Goal: Task Accomplishment & Management: Manage account settings

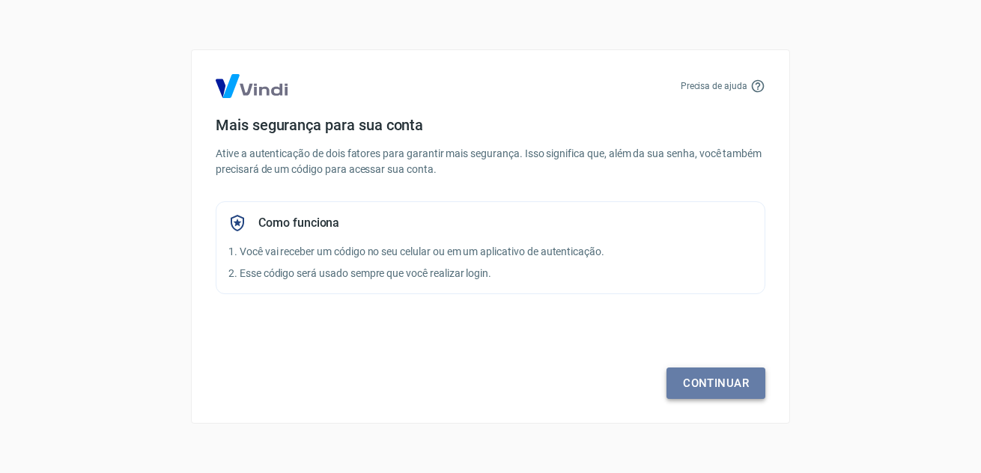
click at [709, 383] on link "Continuar" at bounding box center [715, 383] width 99 height 31
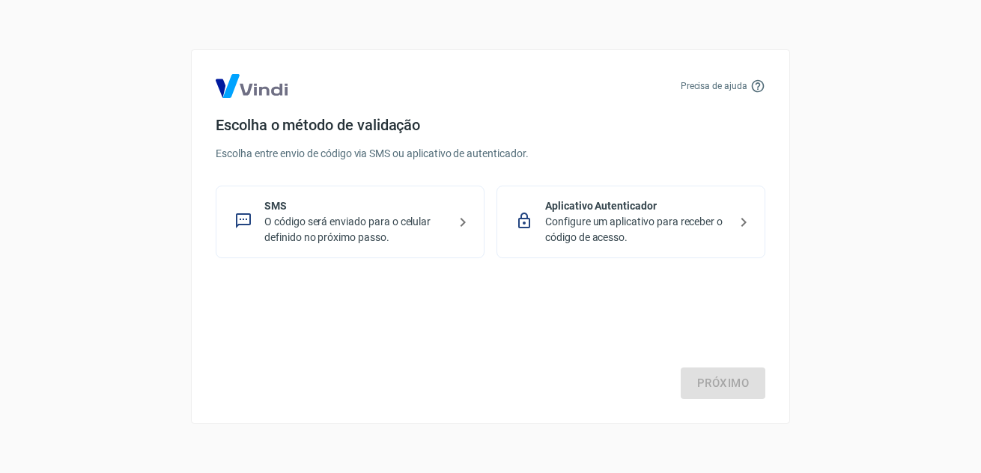
click at [445, 216] on p "O código será enviado para o celular definido no próximo passo." at bounding box center [355, 229] width 183 height 31
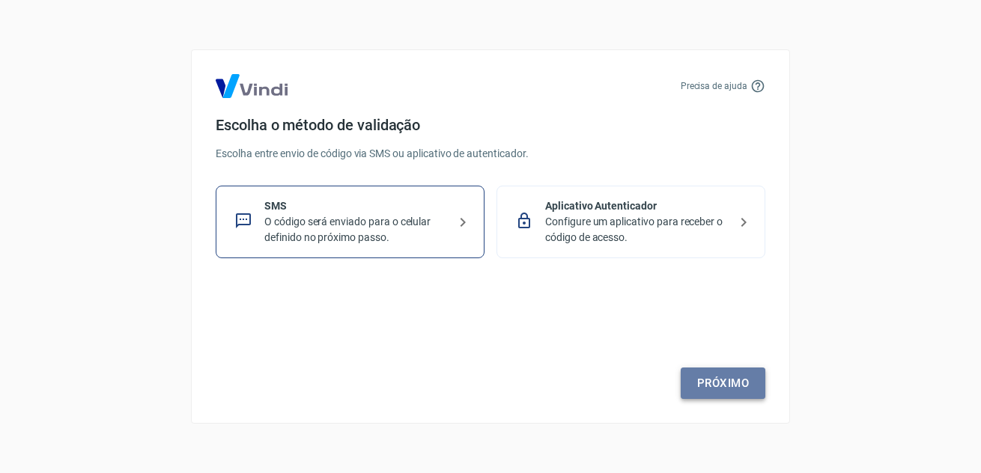
click at [701, 382] on link "Próximo" at bounding box center [722, 383] width 85 height 31
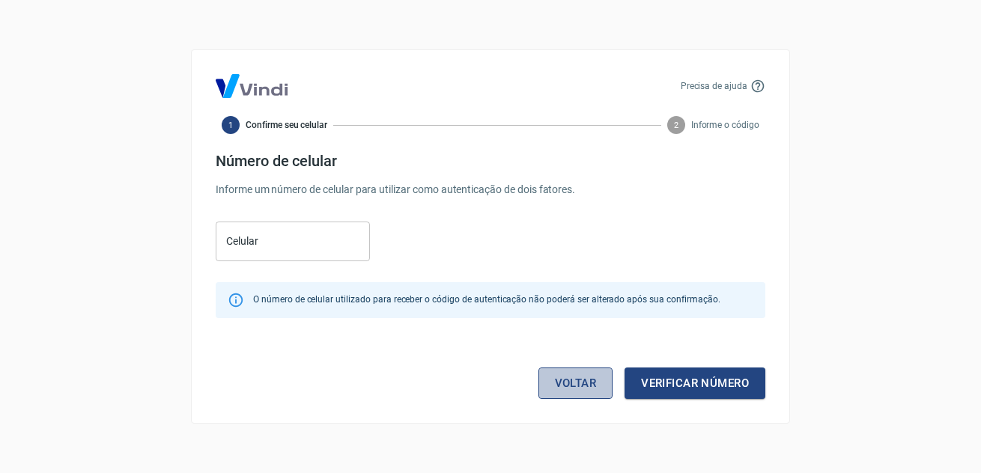
click at [594, 383] on link "Voltar" at bounding box center [575, 383] width 75 height 31
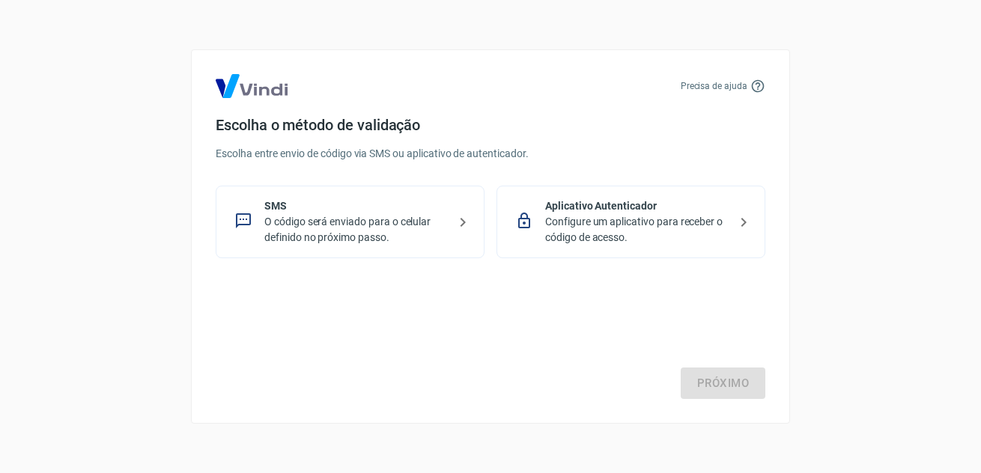
click at [611, 236] on p "Configure um aplicativo para receber o código de acesso." at bounding box center [636, 229] width 183 height 31
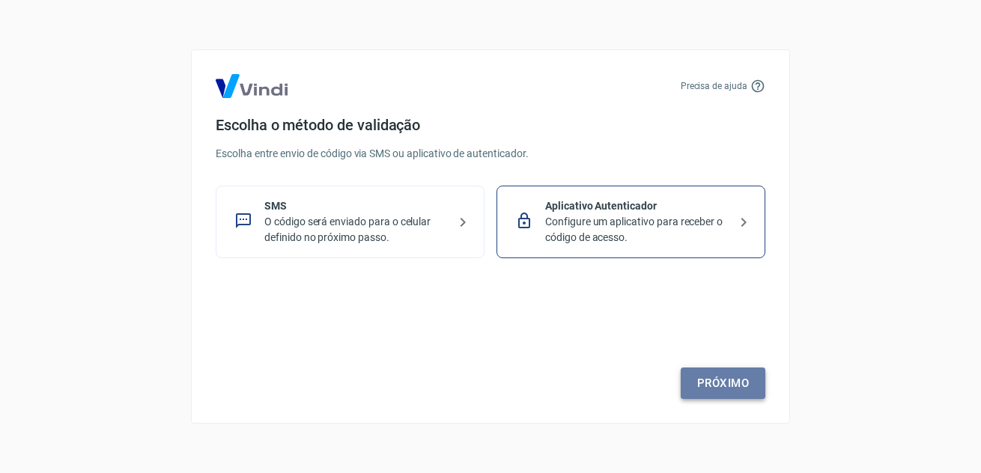
click at [708, 384] on link "Próximo" at bounding box center [722, 383] width 85 height 31
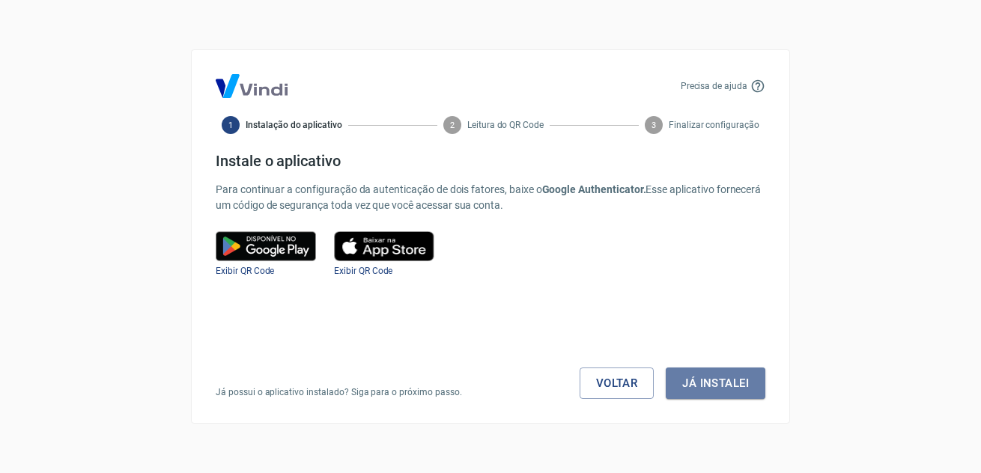
click at [708, 384] on button "Já instalei" at bounding box center [715, 383] width 100 height 31
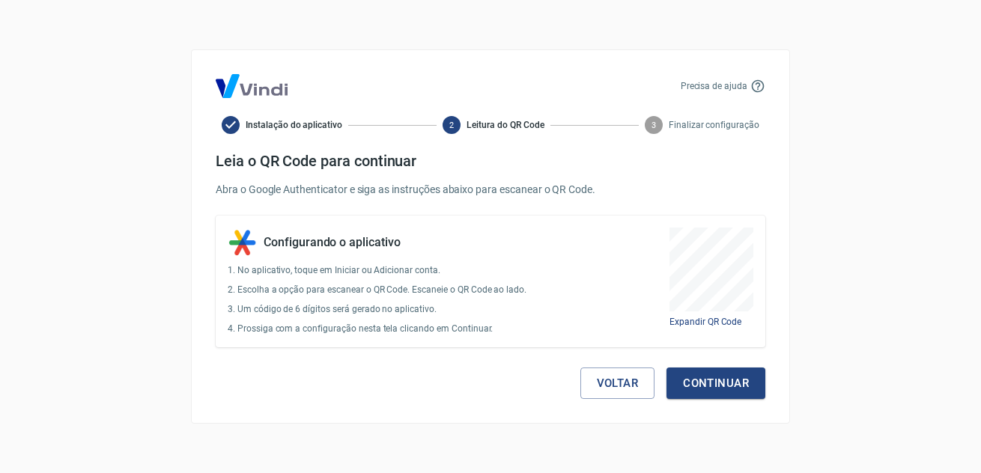
click at [708, 384] on button "Continuar" at bounding box center [715, 383] width 99 height 31
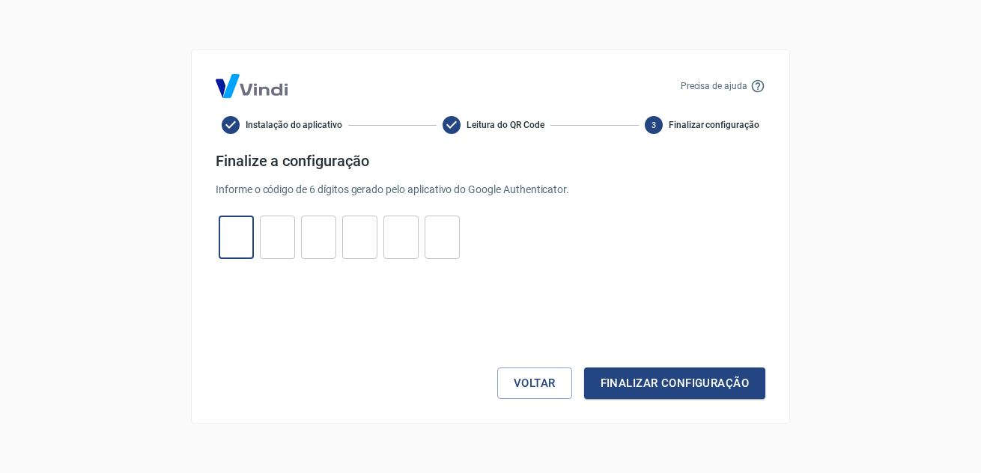
click at [237, 228] on input "tel" at bounding box center [236, 238] width 35 height 32
type input "3"
type input "5"
type input "0"
type input "2"
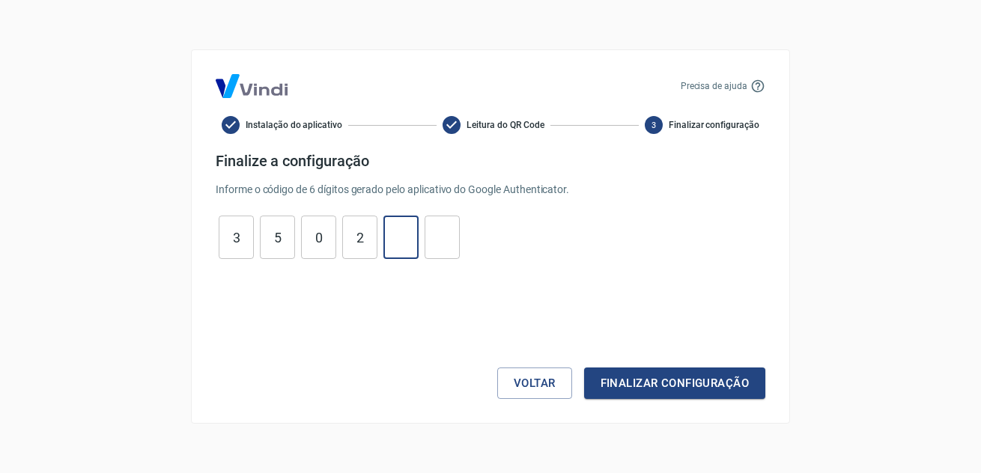
type input "1"
type input "7"
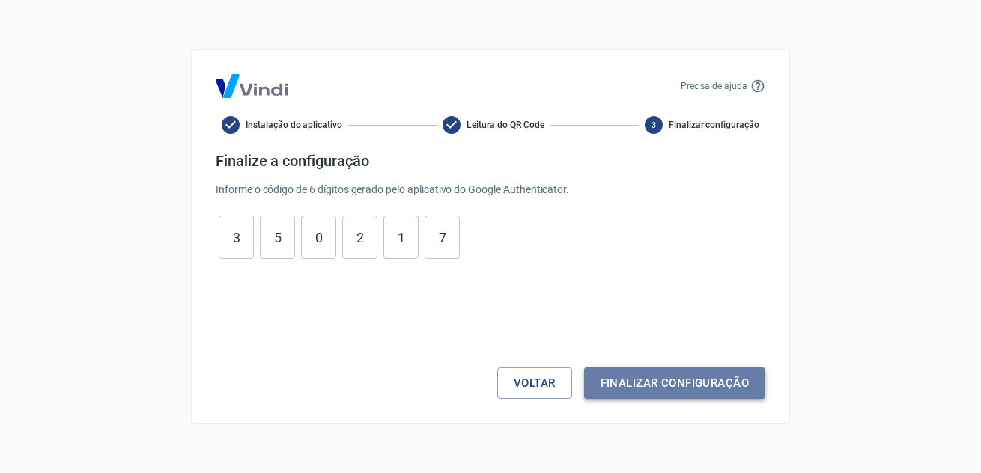
click at [647, 392] on button "Finalizar configuração" at bounding box center [674, 383] width 181 height 31
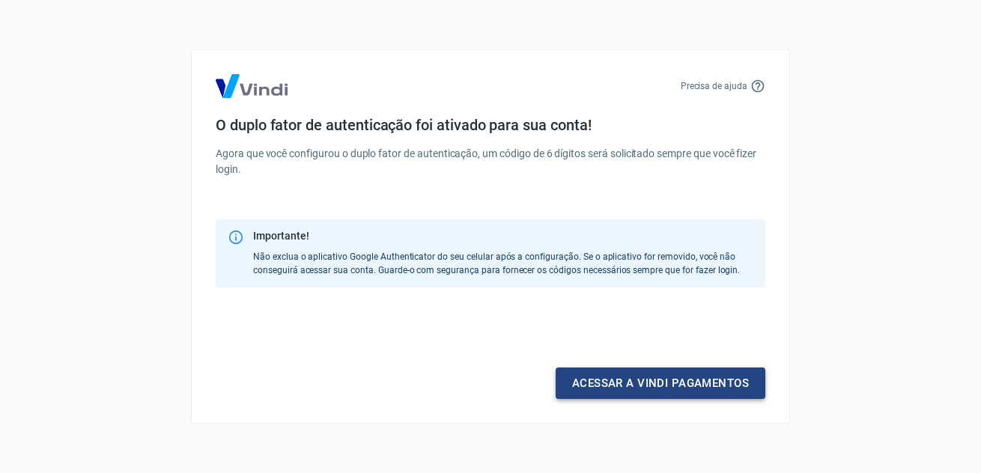
click at [647, 391] on link "Acessar a Vindi pagamentos" at bounding box center [660, 383] width 210 height 31
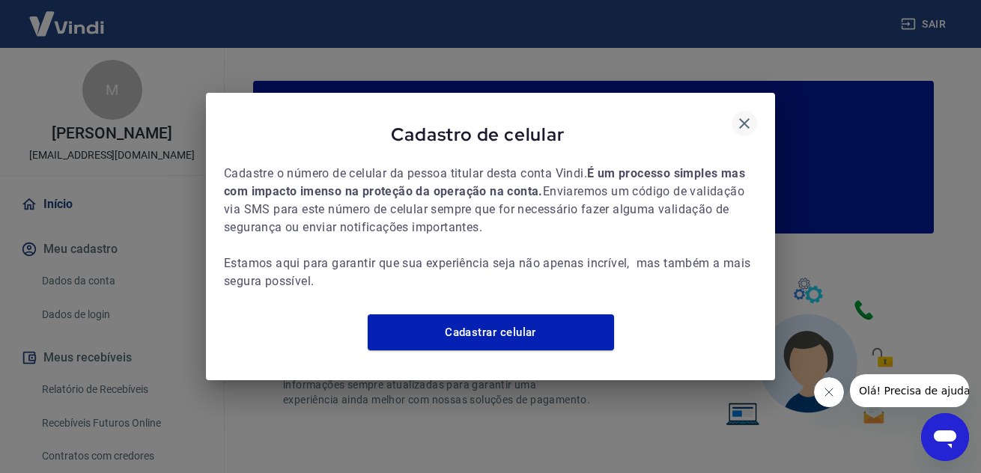
click at [743, 118] on icon "button" at bounding box center [744, 123] width 10 height 10
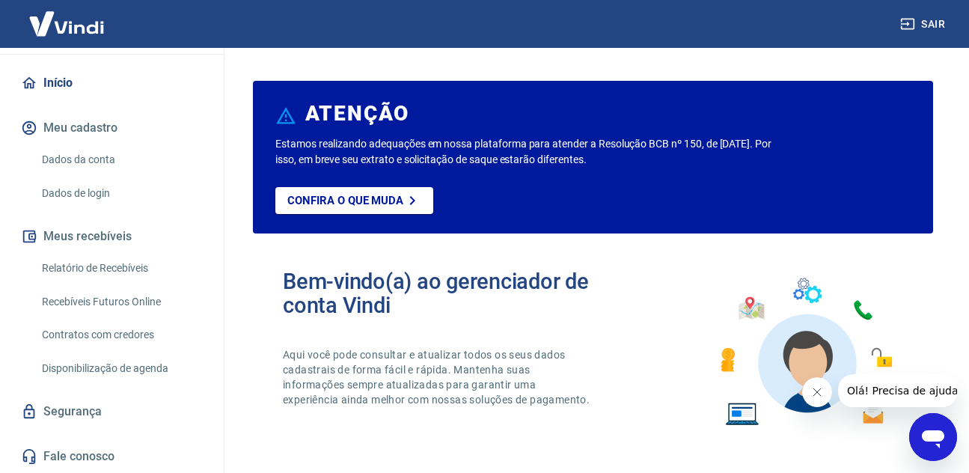
scroll to position [137, 0]
click at [953, 26] on div "Sair" at bounding box center [484, 24] width 969 height 48
click at [942, 23] on button "Sair" at bounding box center [925, 24] width 54 height 28
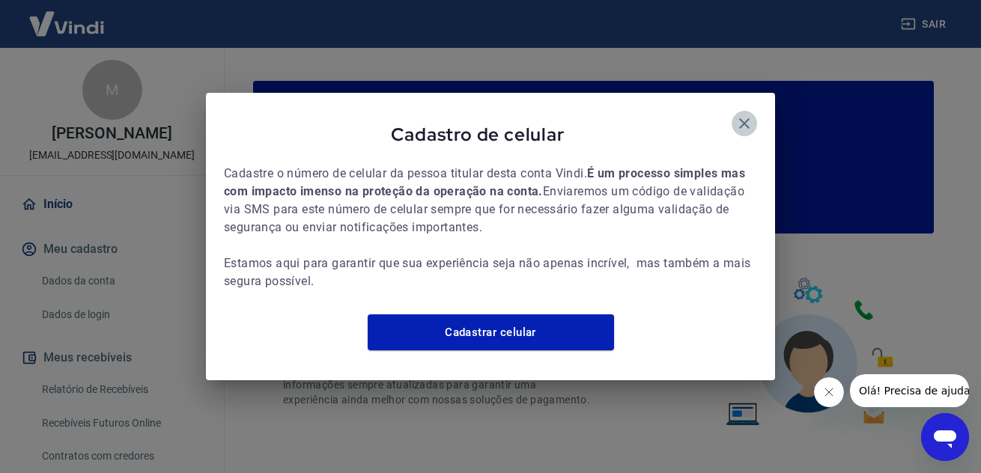
click at [743, 118] on icon "button" at bounding box center [744, 123] width 10 height 10
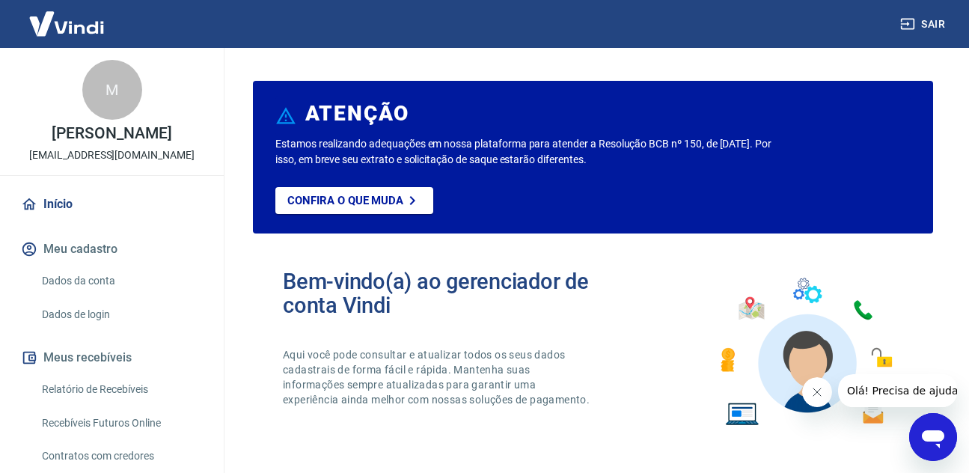
click at [101, 294] on link "Dados da conta" at bounding box center [121, 281] width 170 height 31
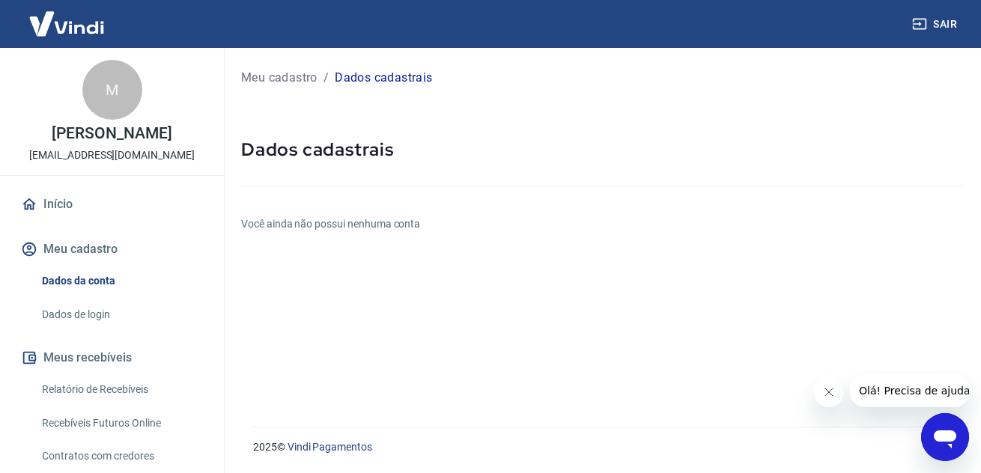
click at [88, 330] on link "Dados de login" at bounding box center [121, 314] width 170 height 31
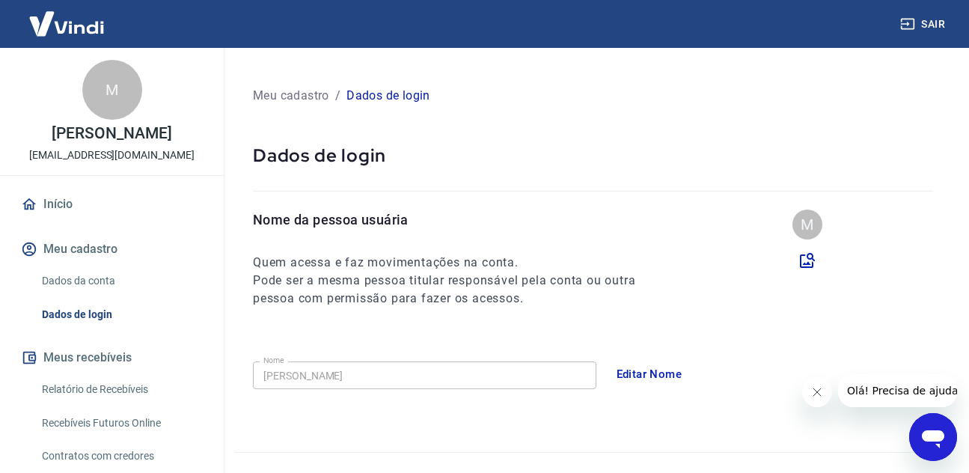
click at [74, 221] on link "Início" at bounding box center [112, 204] width 188 height 33
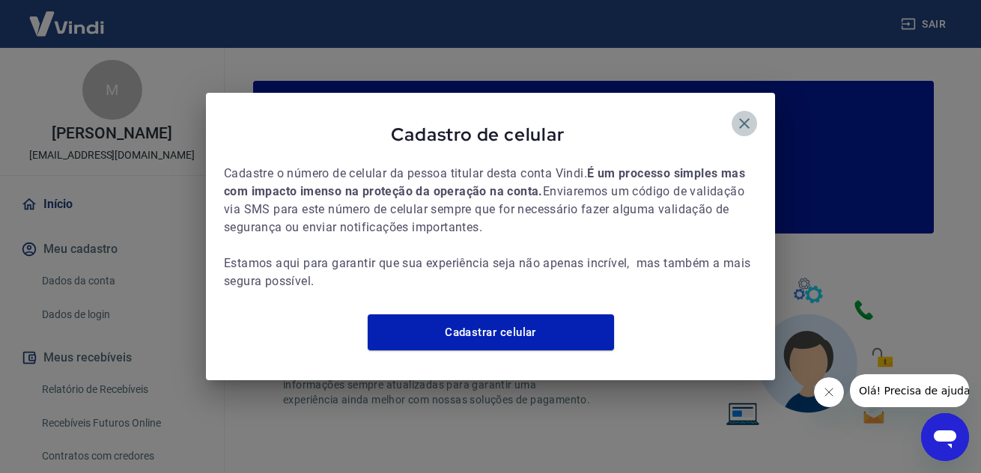
click at [747, 115] on icon "button" at bounding box center [744, 124] width 18 height 18
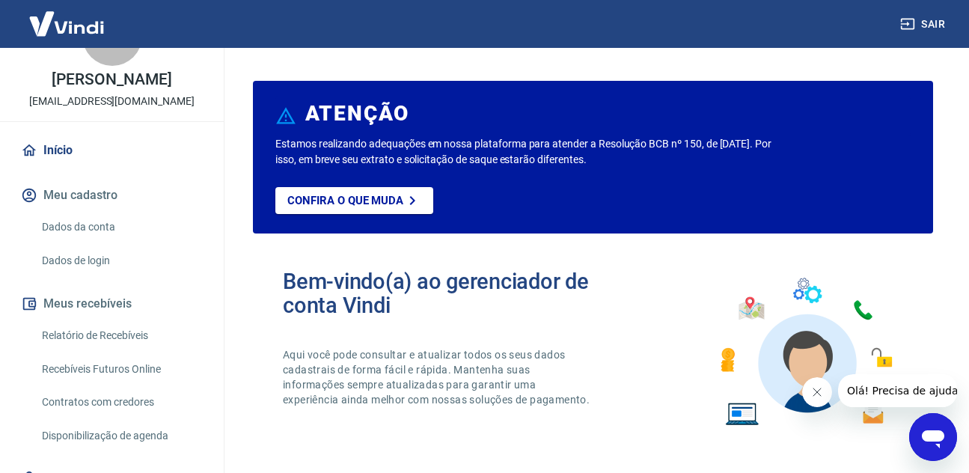
scroll to position [137, 0]
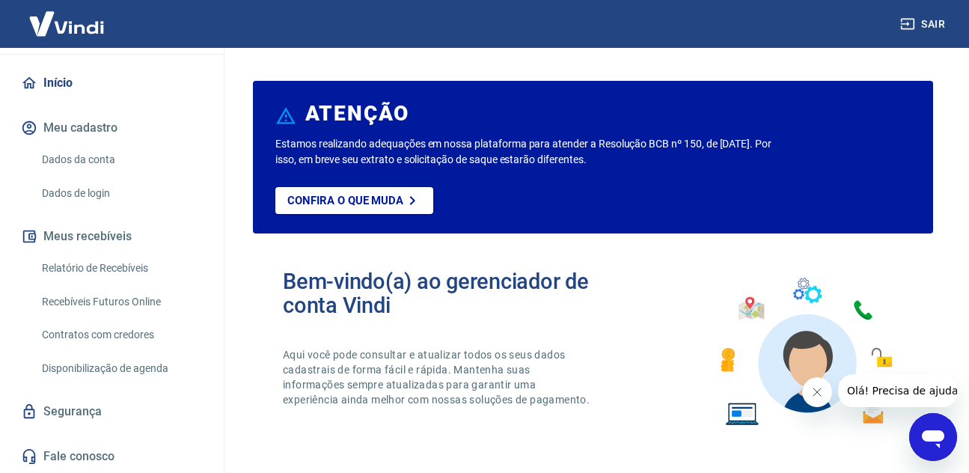
click at [99, 158] on link "Dados da conta" at bounding box center [121, 159] width 170 height 31
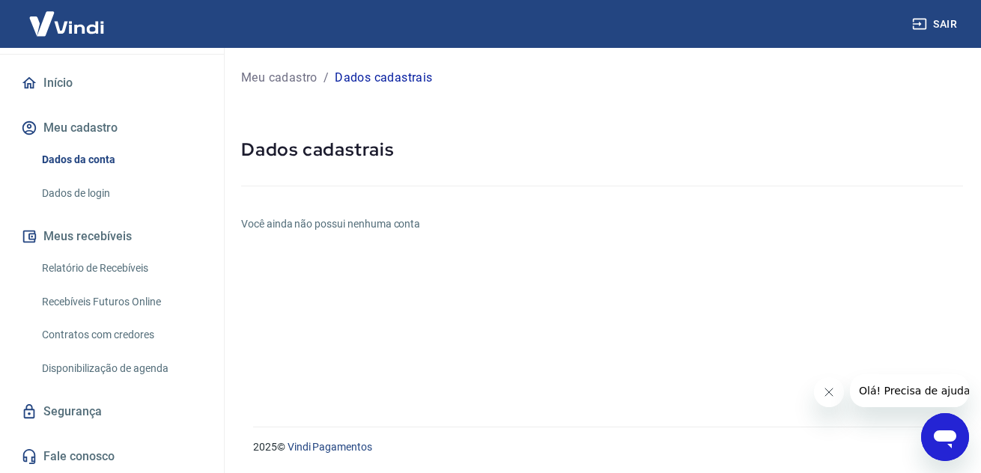
click at [95, 203] on link "Dados de login" at bounding box center [121, 193] width 170 height 31
